Goal: Information Seeking & Learning: Find specific page/section

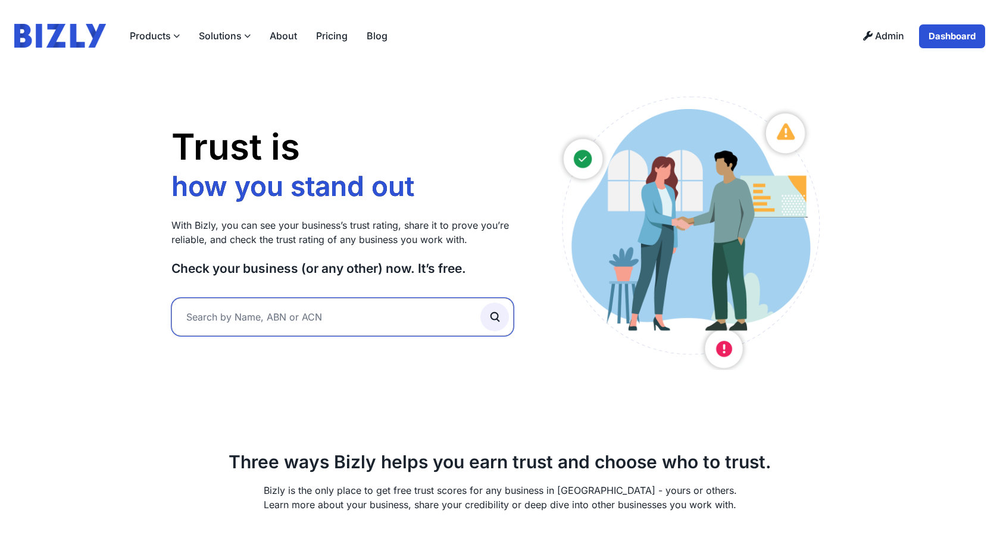
click at [399, 311] on input "text" at bounding box center [342, 317] width 342 height 38
type input "awe"
click at [480, 302] on button "submit" at bounding box center [494, 316] width 29 height 29
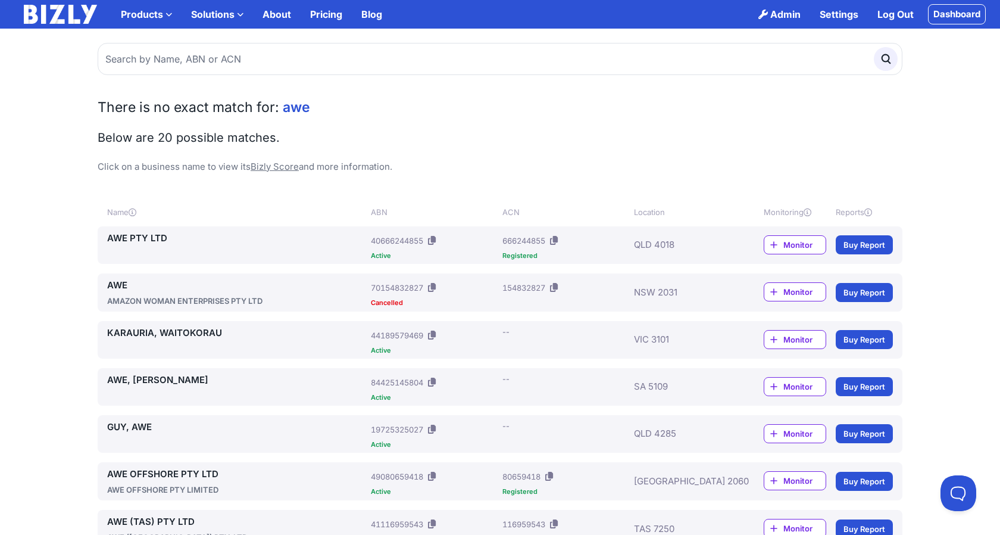
click at [434, 336] on icon at bounding box center [432, 334] width 8 height 9
